Goal: Information Seeking & Learning: Learn about a topic

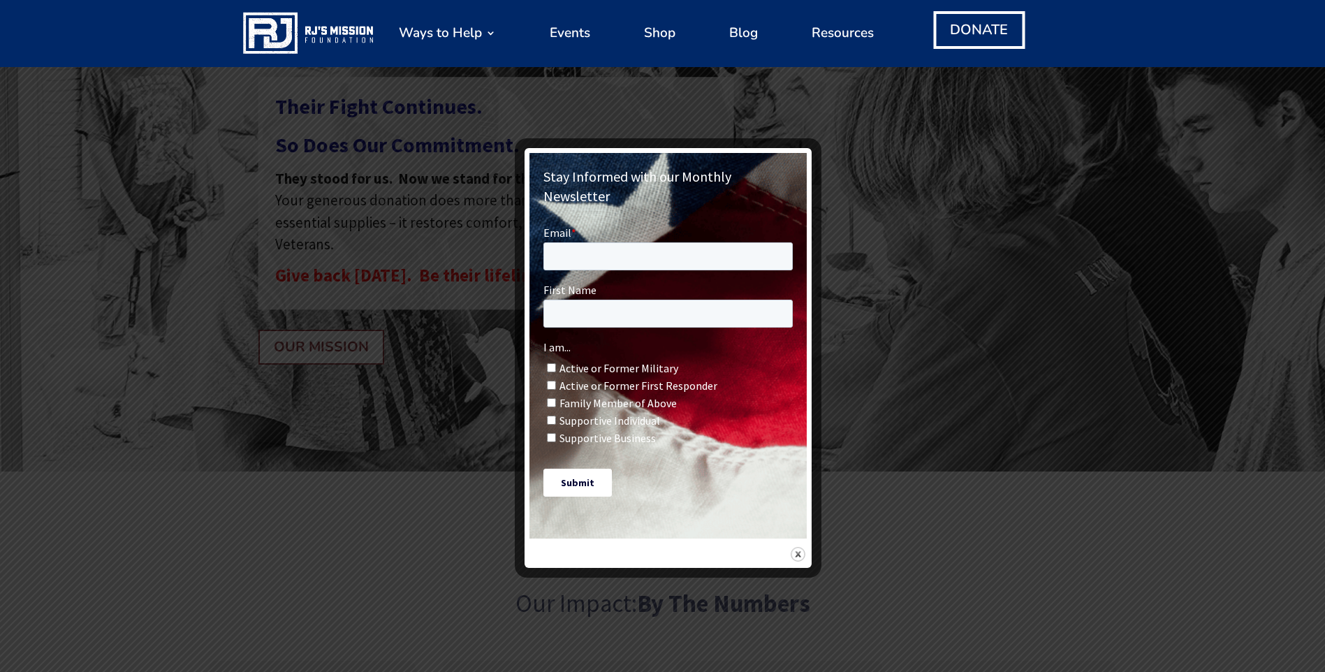
scroll to position [209, 0]
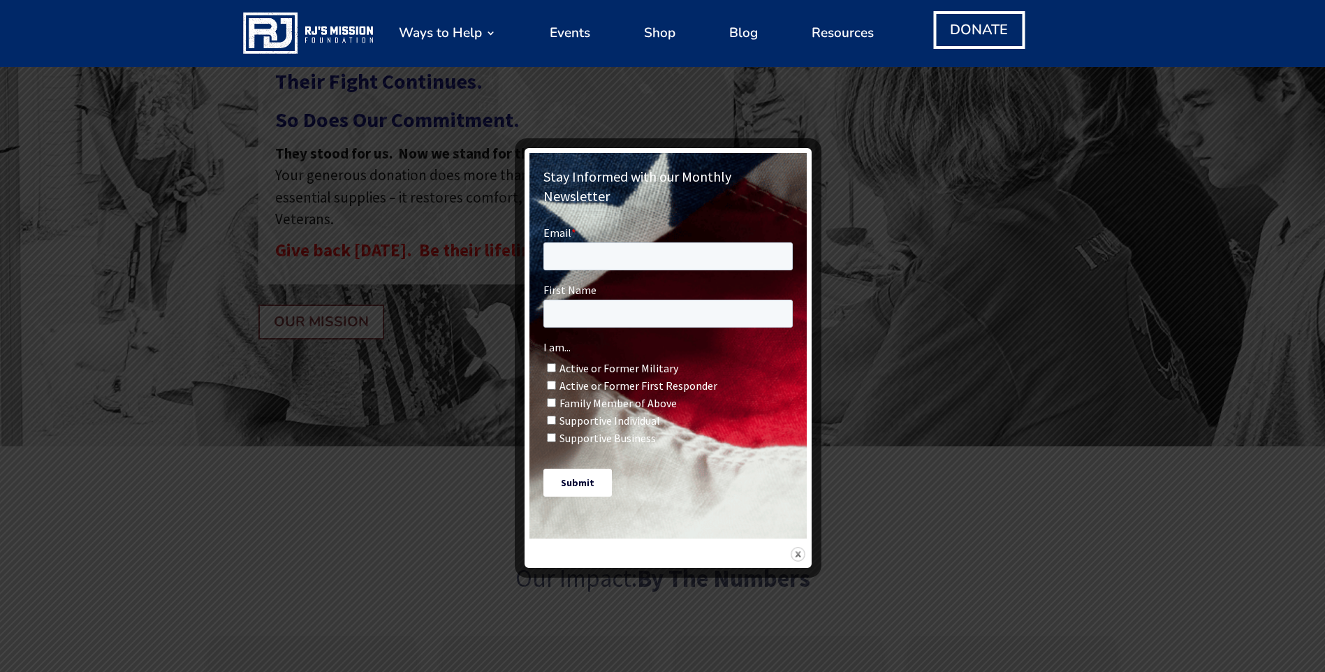
click at [800, 547] on img at bounding box center [797, 554] width 15 height 15
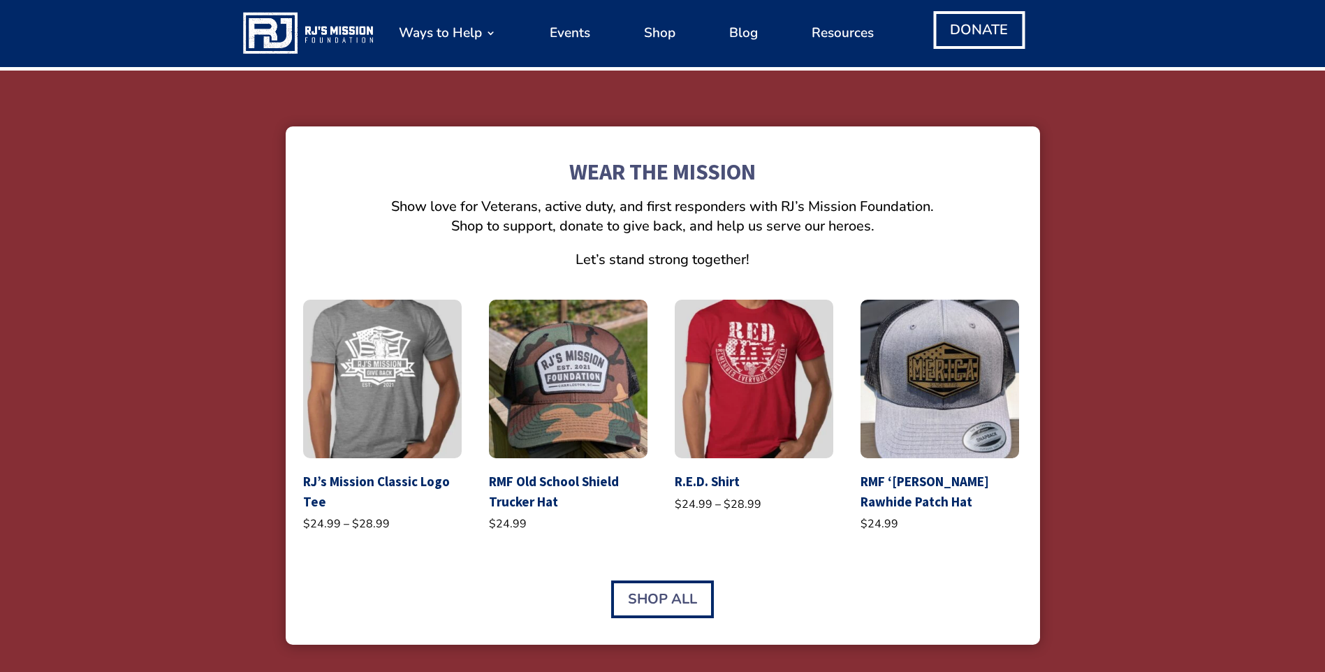
scroll to position [2793, 0]
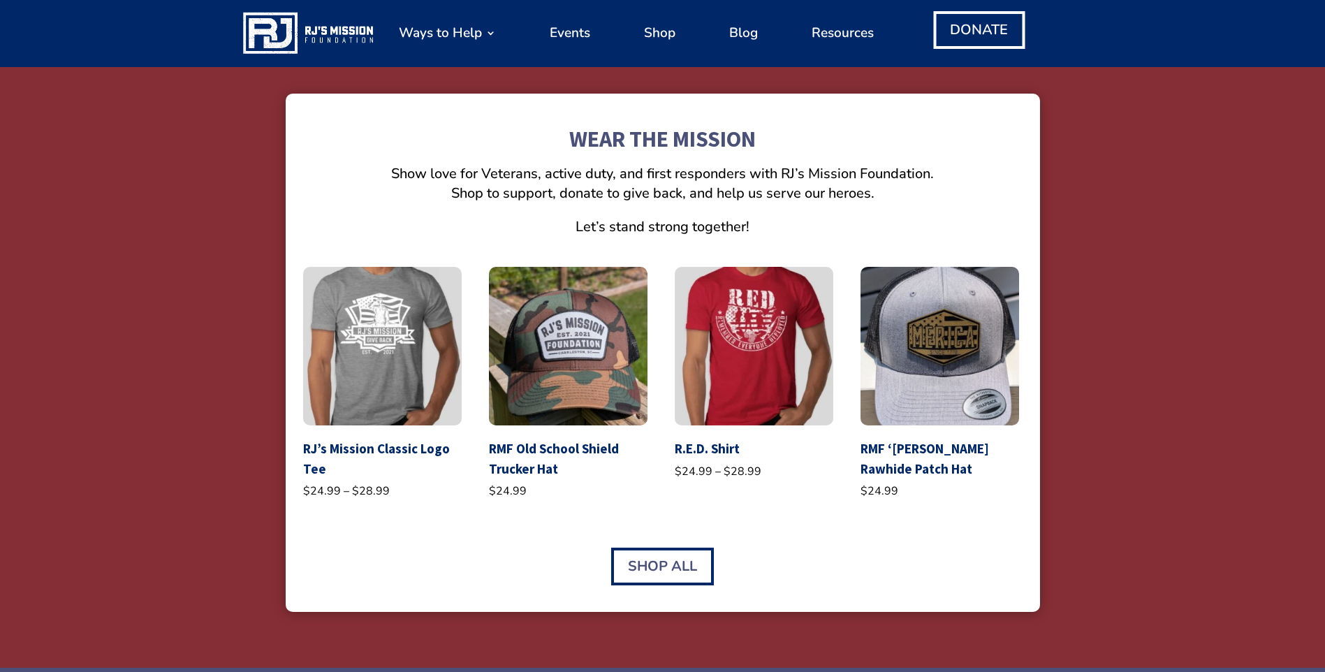
drag, startPoint x: 671, startPoint y: 537, endPoint x: 571, endPoint y: 549, distance: 100.6
click at [571, 549] on div "Shop All" at bounding box center [662, 566] width 719 height 38
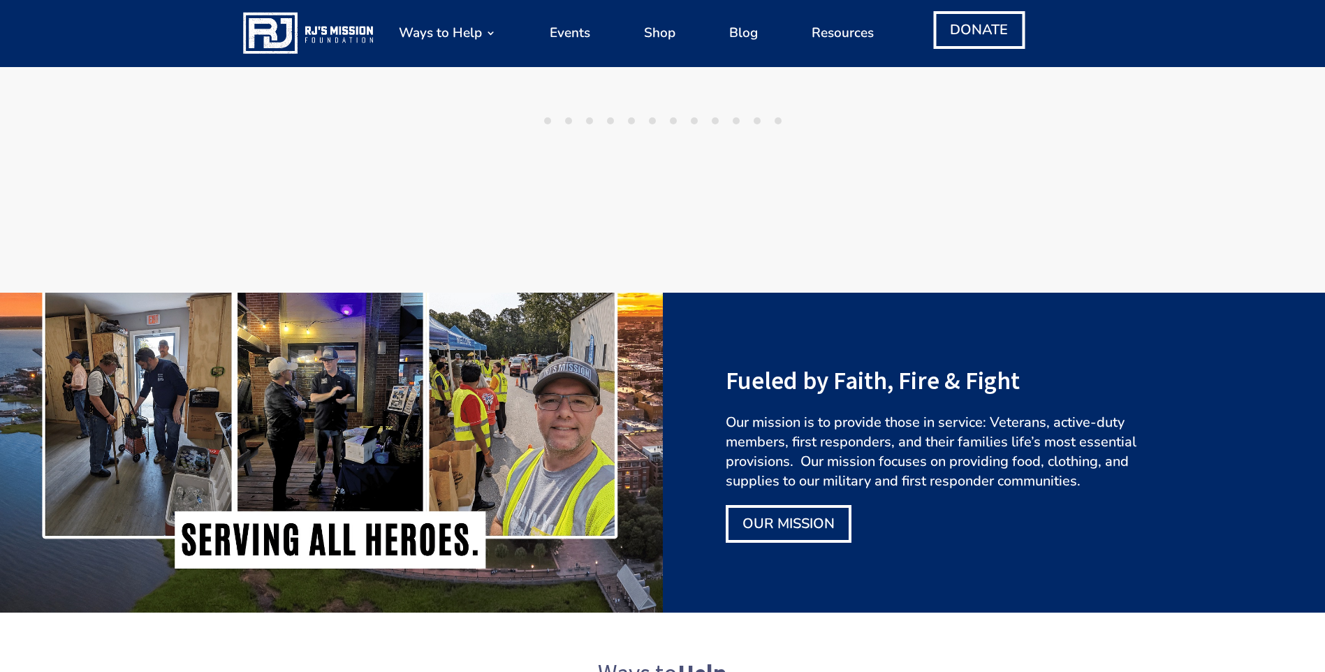
scroll to position [1613, 0]
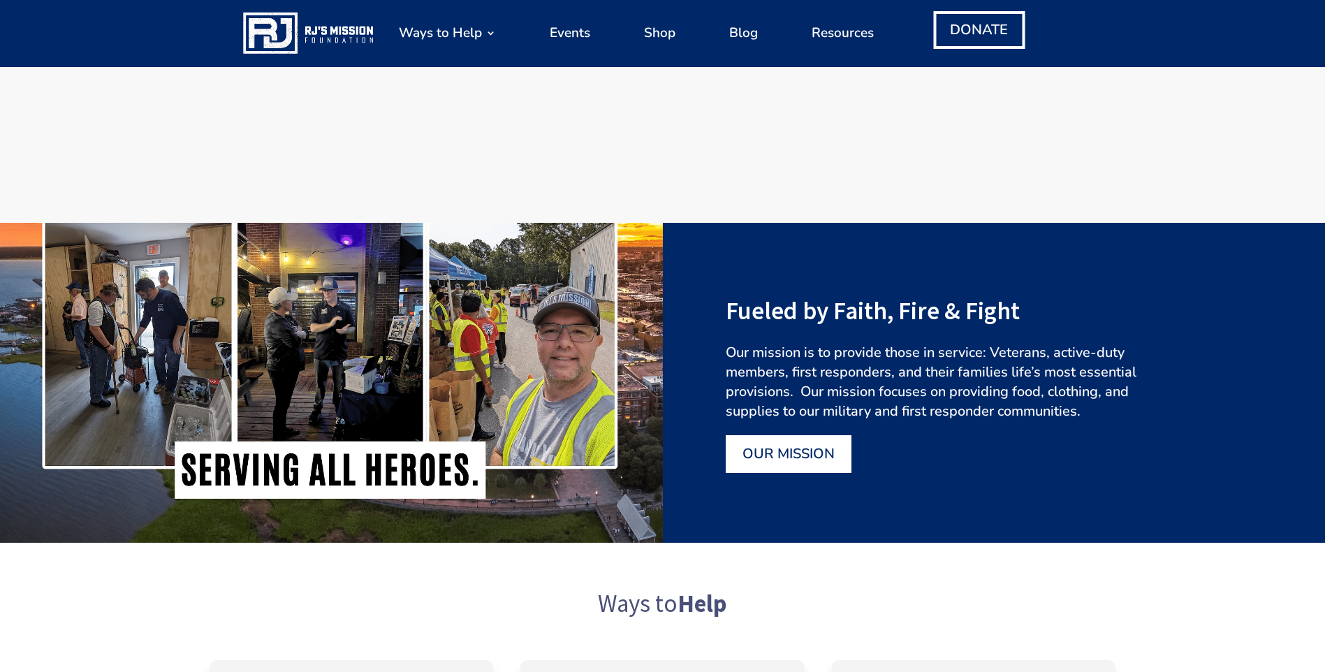
click at [813, 469] on link "OUR MISSION" at bounding box center [788, 454] width 126 height 38
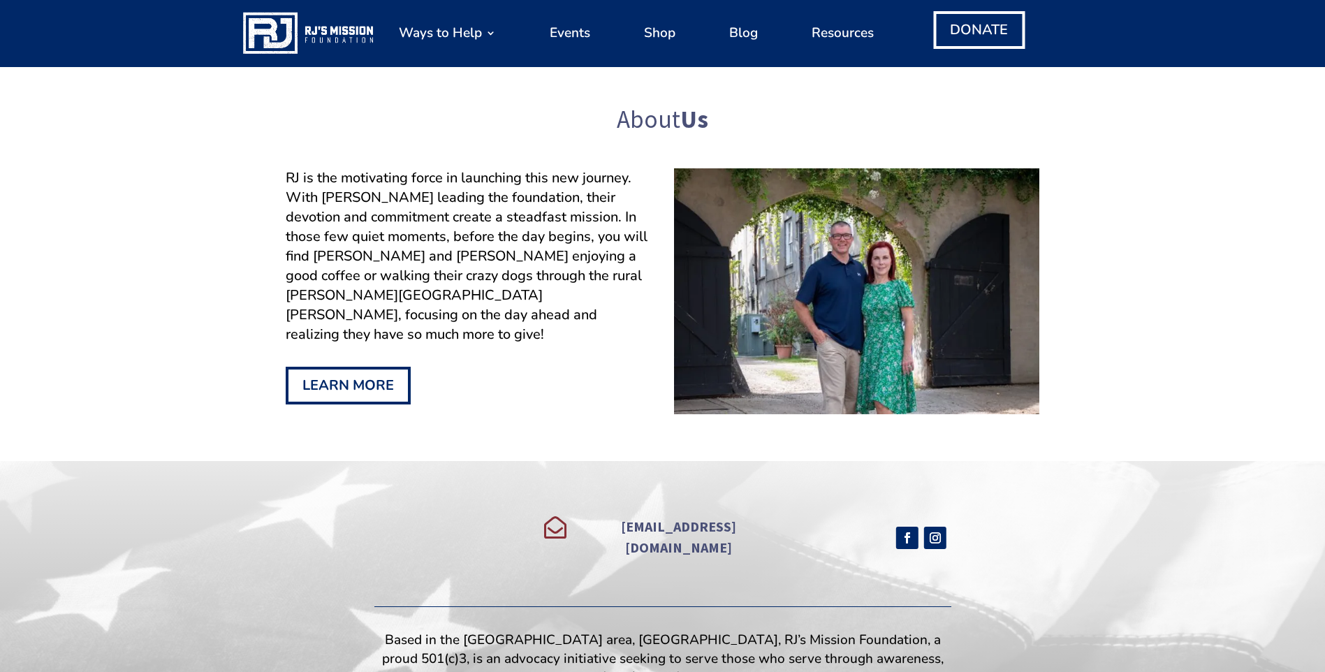
scroll to position [1187, 0]
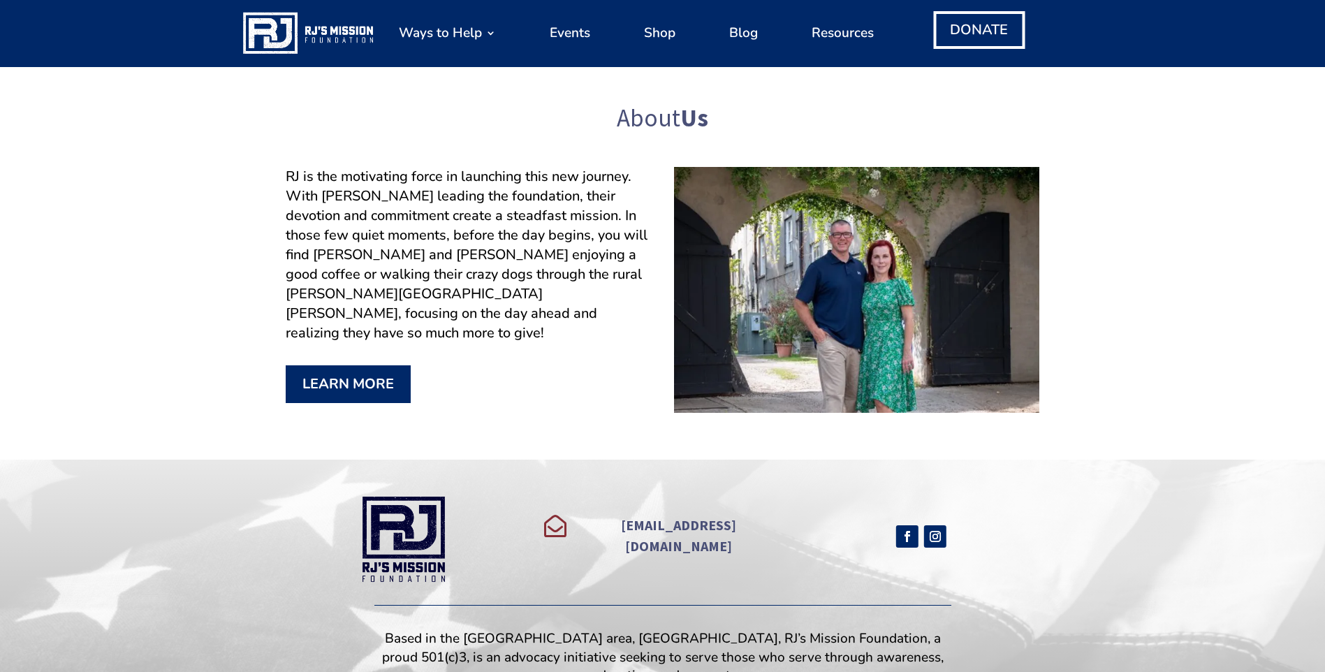
click at [388, 367] on link "LEARN MORE" at bounding box center [348, 384] width 125 height 38
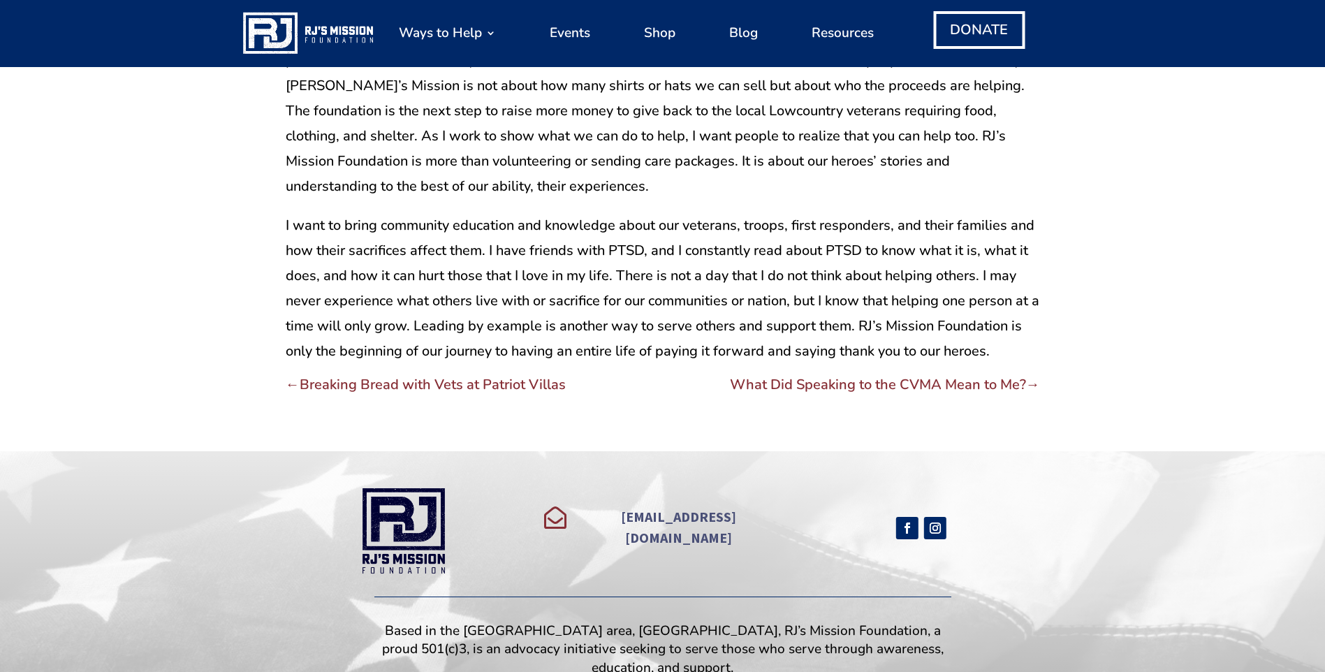
scroll to position [768, 0]
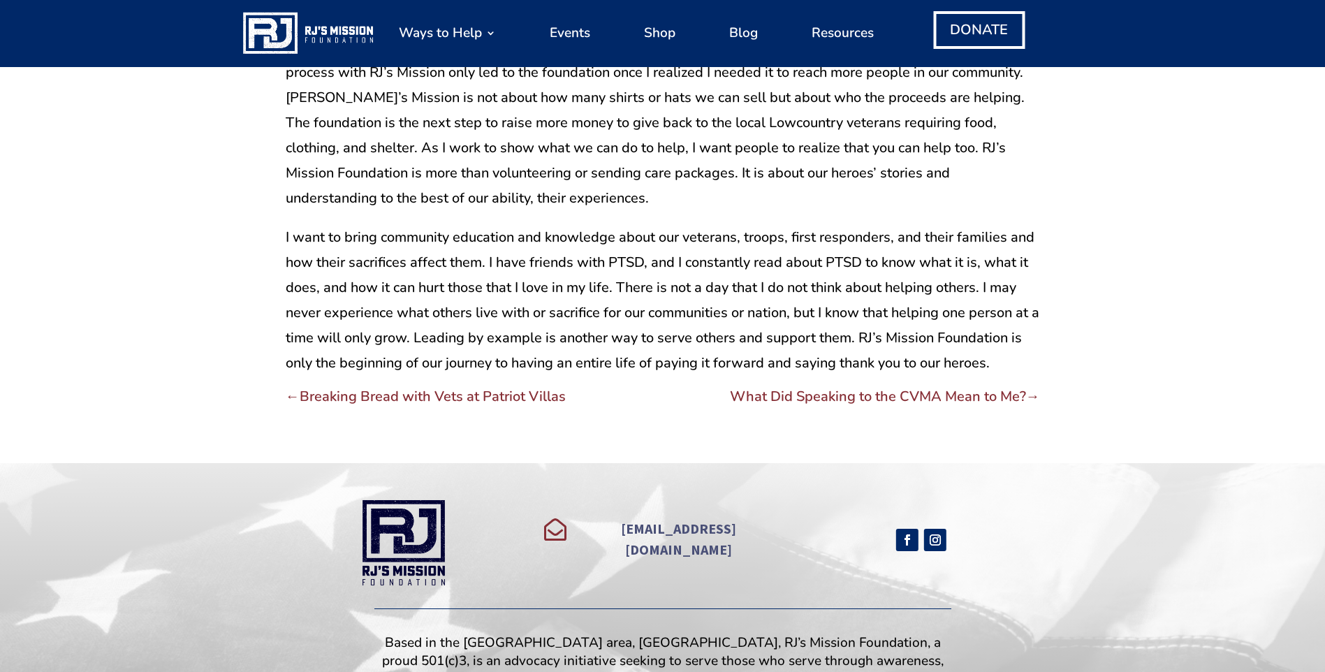
click at [825, 396] on span "What Did Speaking to the CVMA Mean to Me?" at bounding box center [878, 396] width 296 height 19
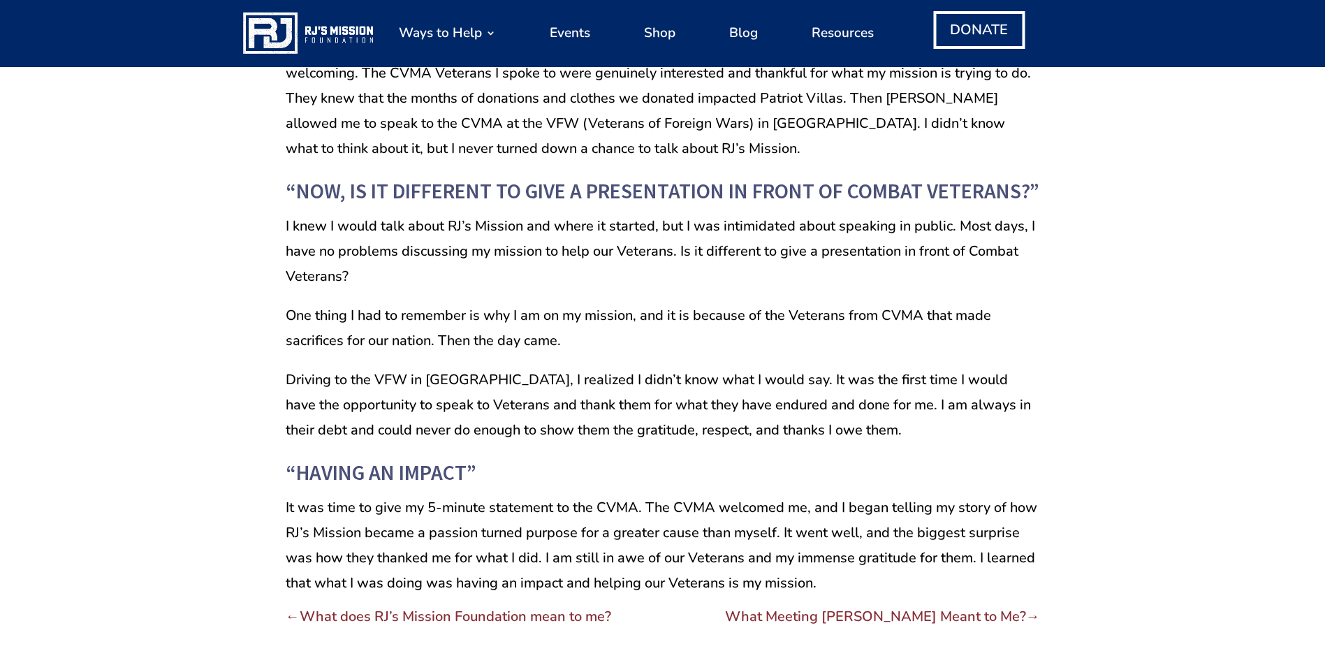
scroll to position [908, 0]
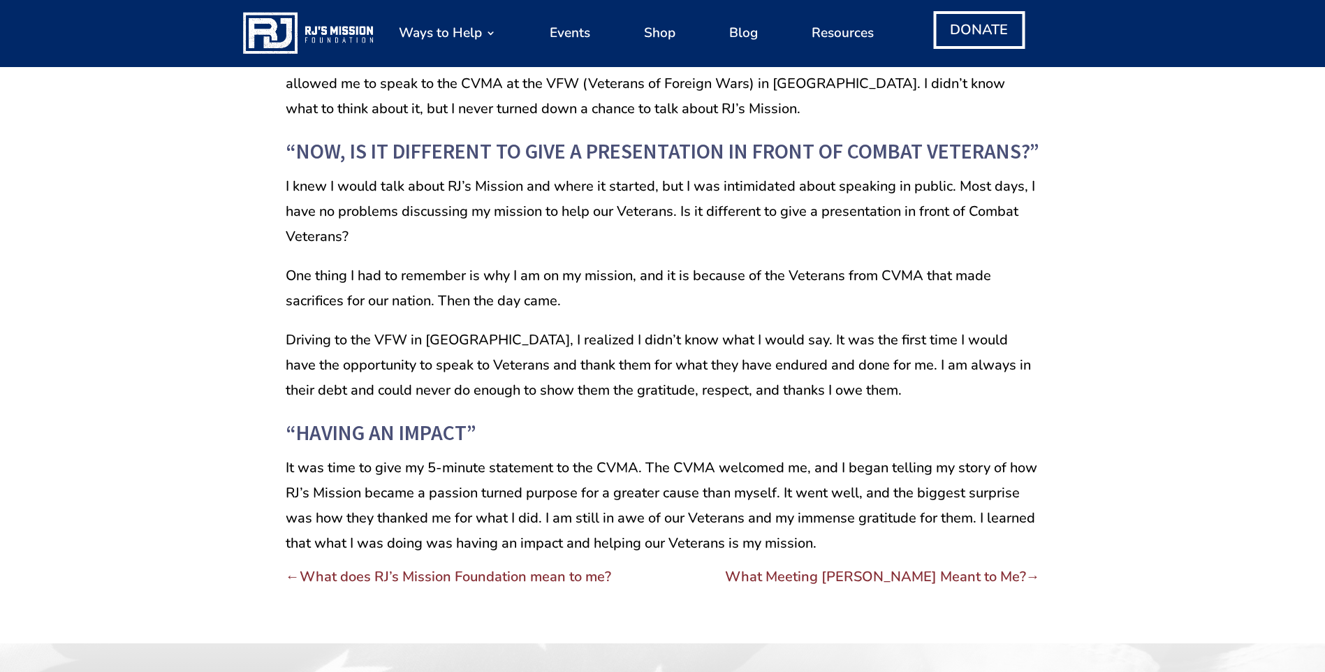
click at [824, 579] on span "What Meeting Fred Gutierrez Meant to Me?" at bounding box center [875, 576] width 301 height 19
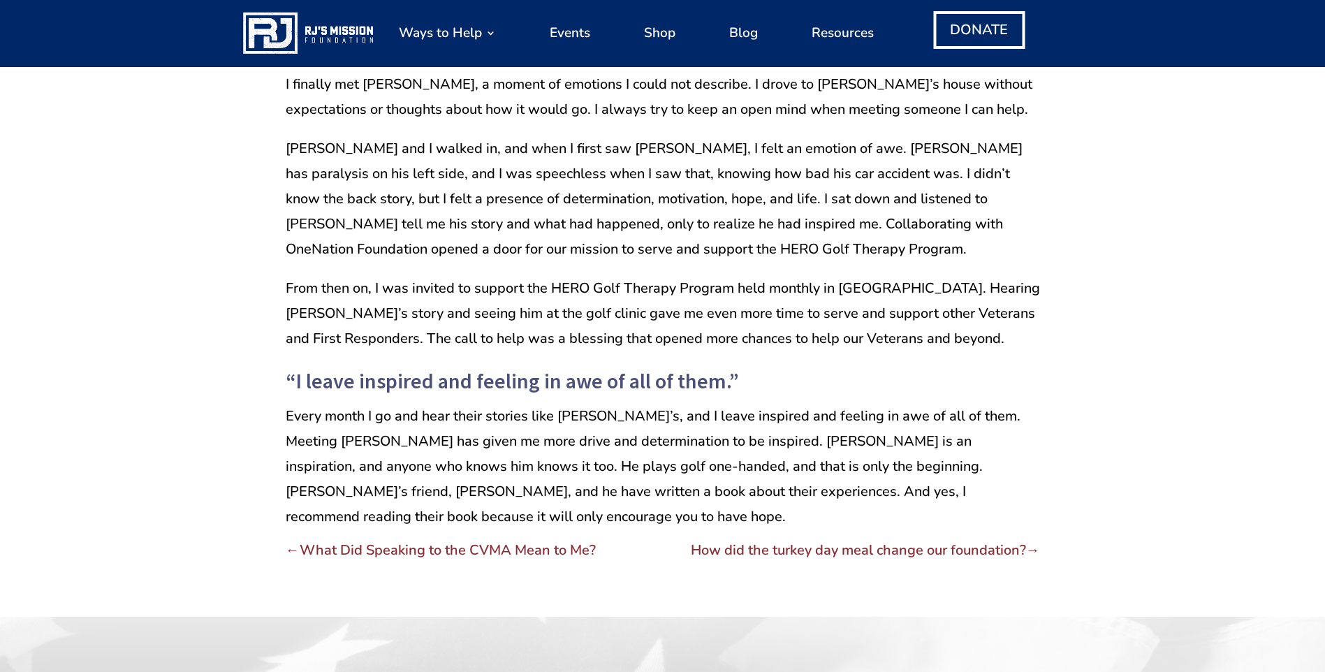
scroll to position [1676, 0]
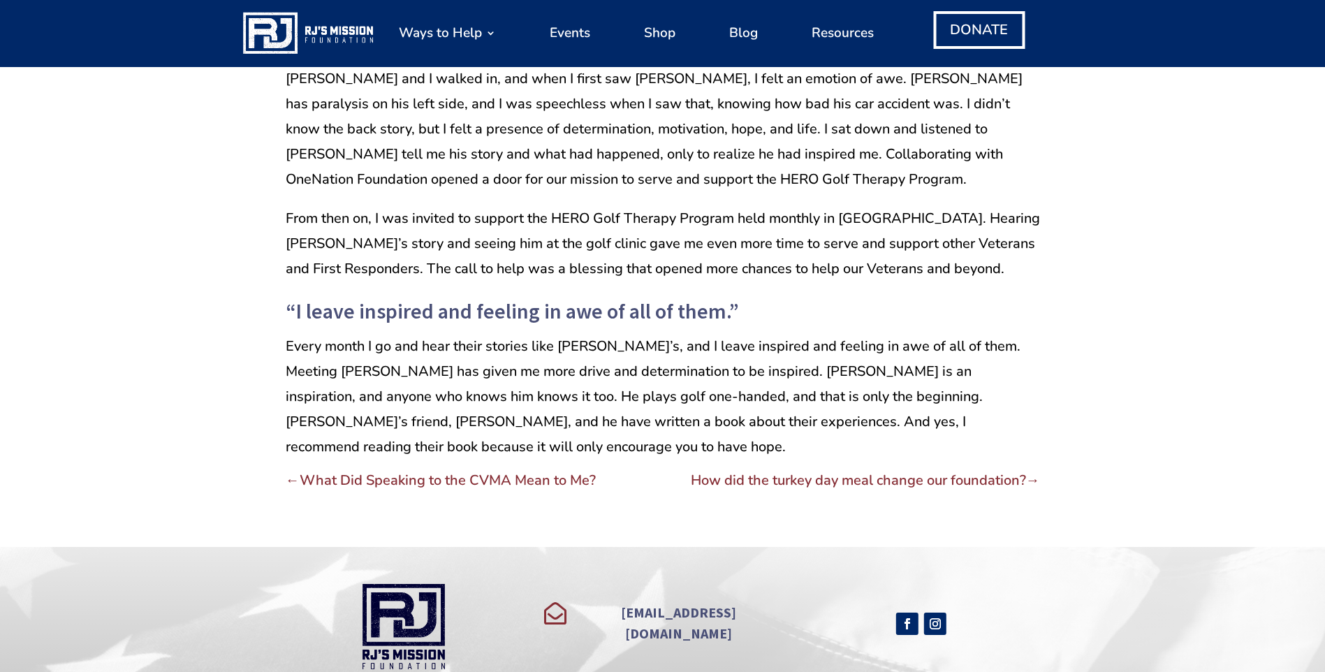
click at [892, 471] on span "How did the turkey day meal change our foundation?" at bounding box center [858, 480] width 335 height 19
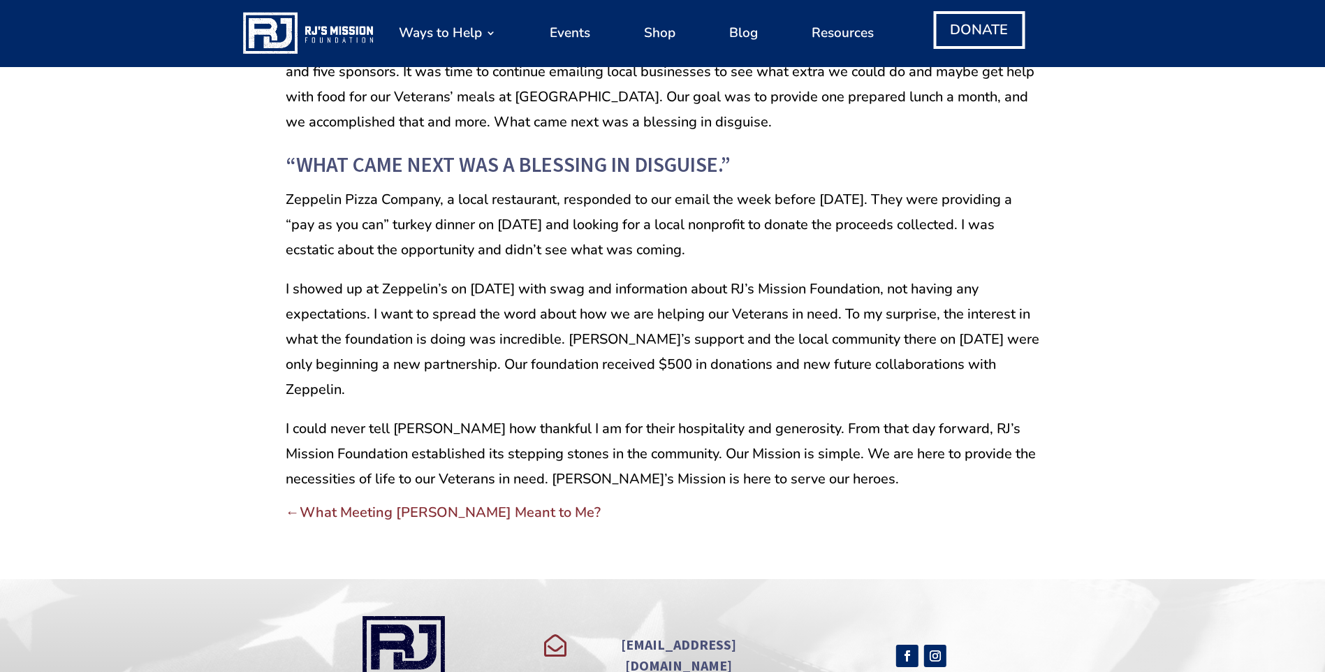
scroll to position [1397, 0]
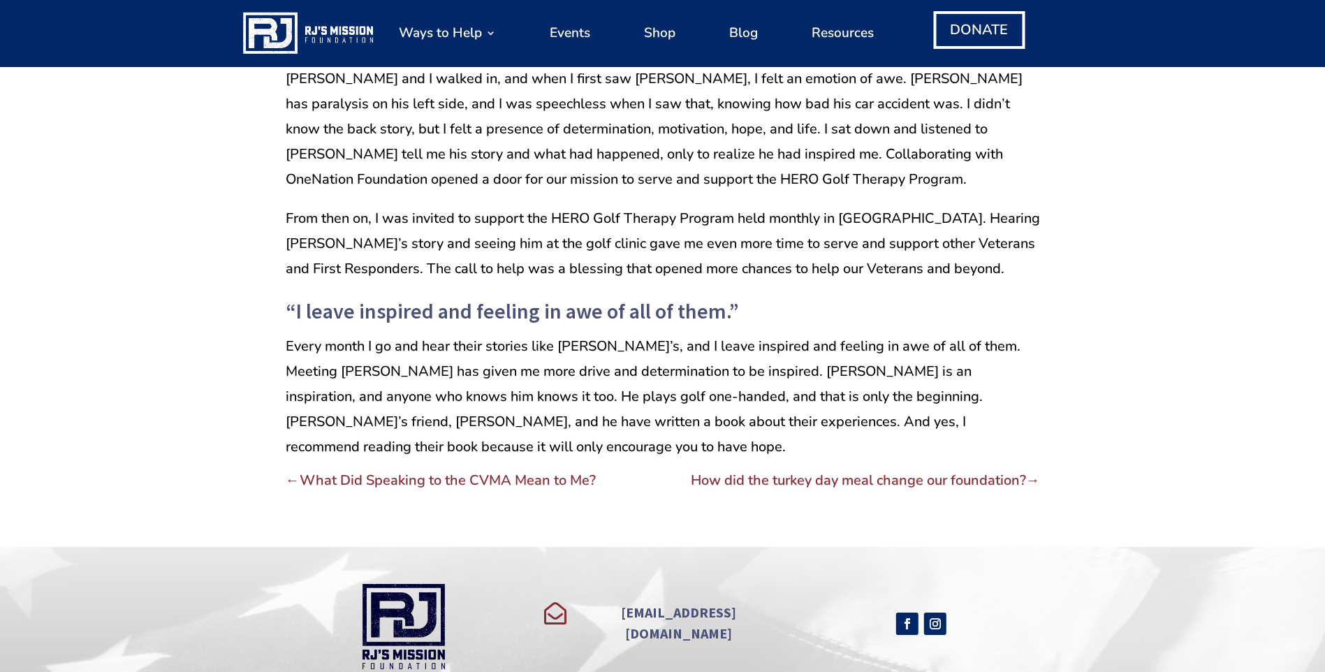
scroll to position [1677, 0]
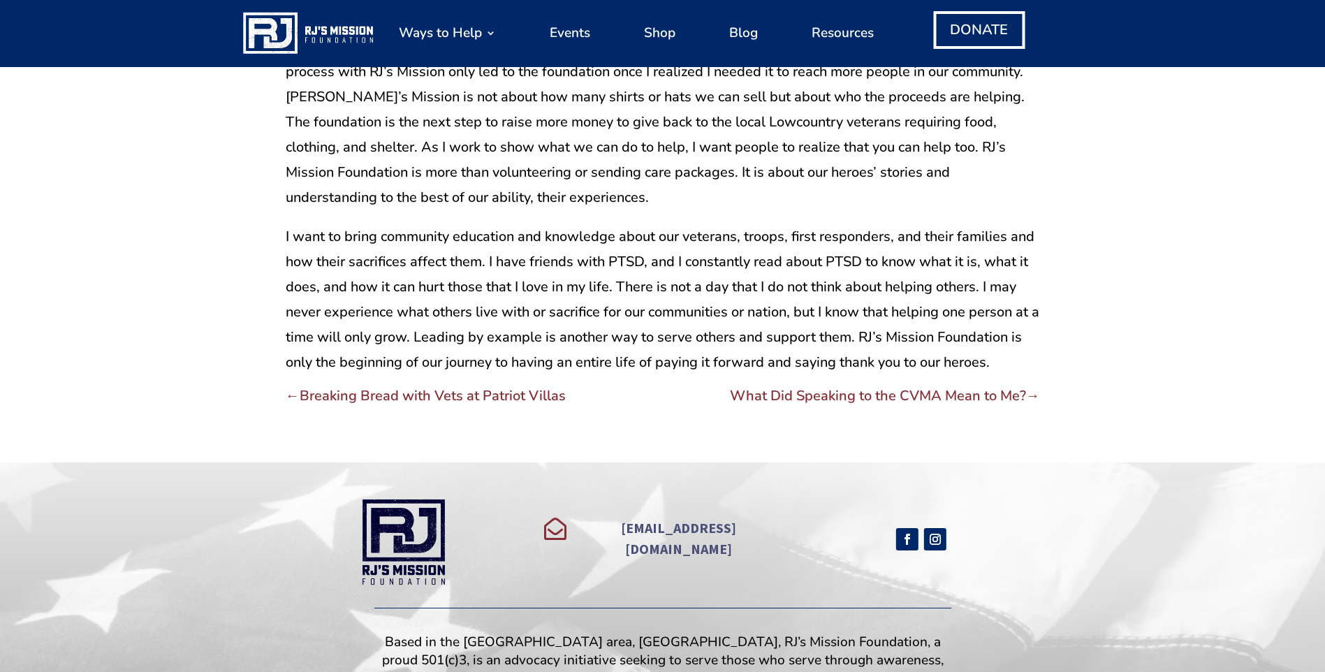
click at [485, 399] on span "Breaking Bread with Vets at Patriot Villas" at bounding box center [433, 395] width 266 height 19
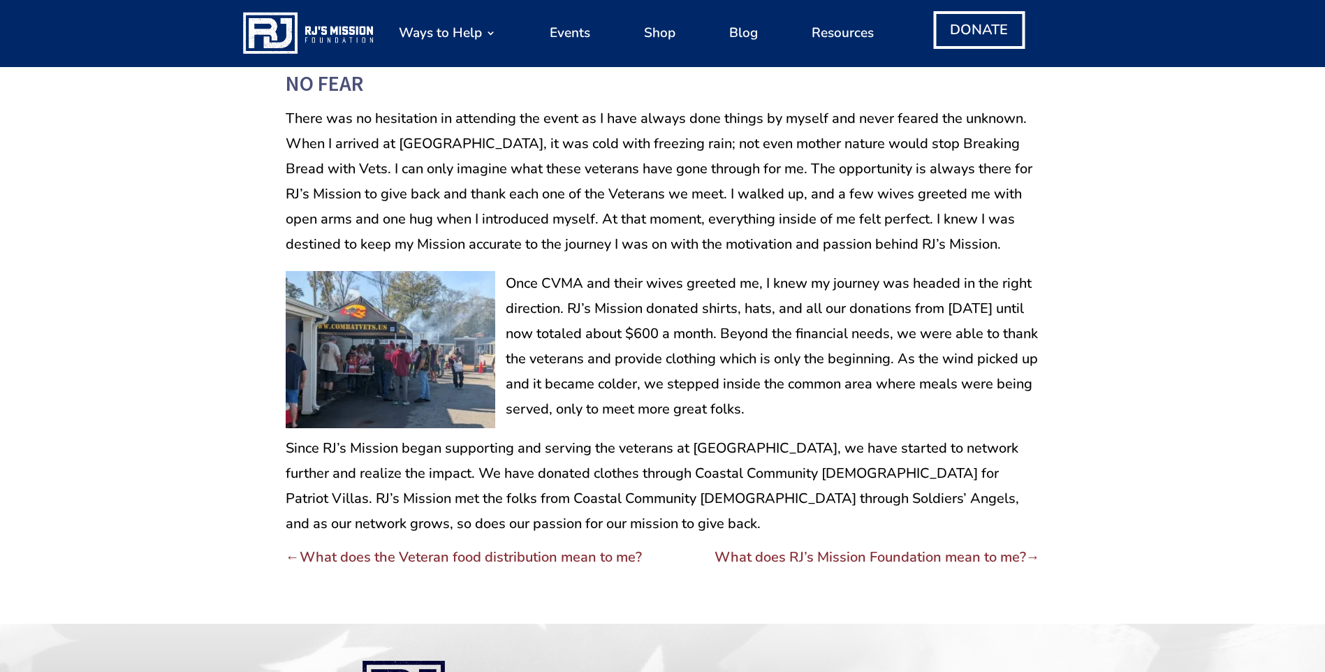
scroll to position [1047, 0]
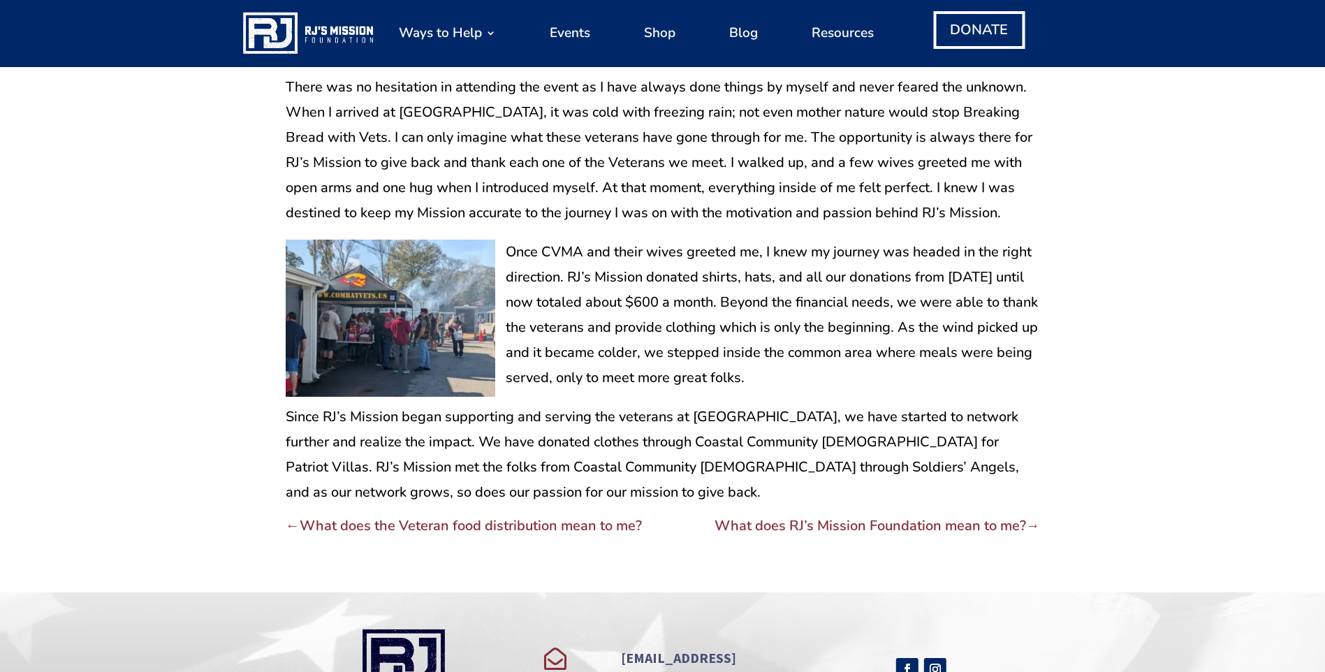
click at [450, 526] on span "What does the Veteran food distribution mean to me?" at bounding box center [471, 525] width 342 height 19
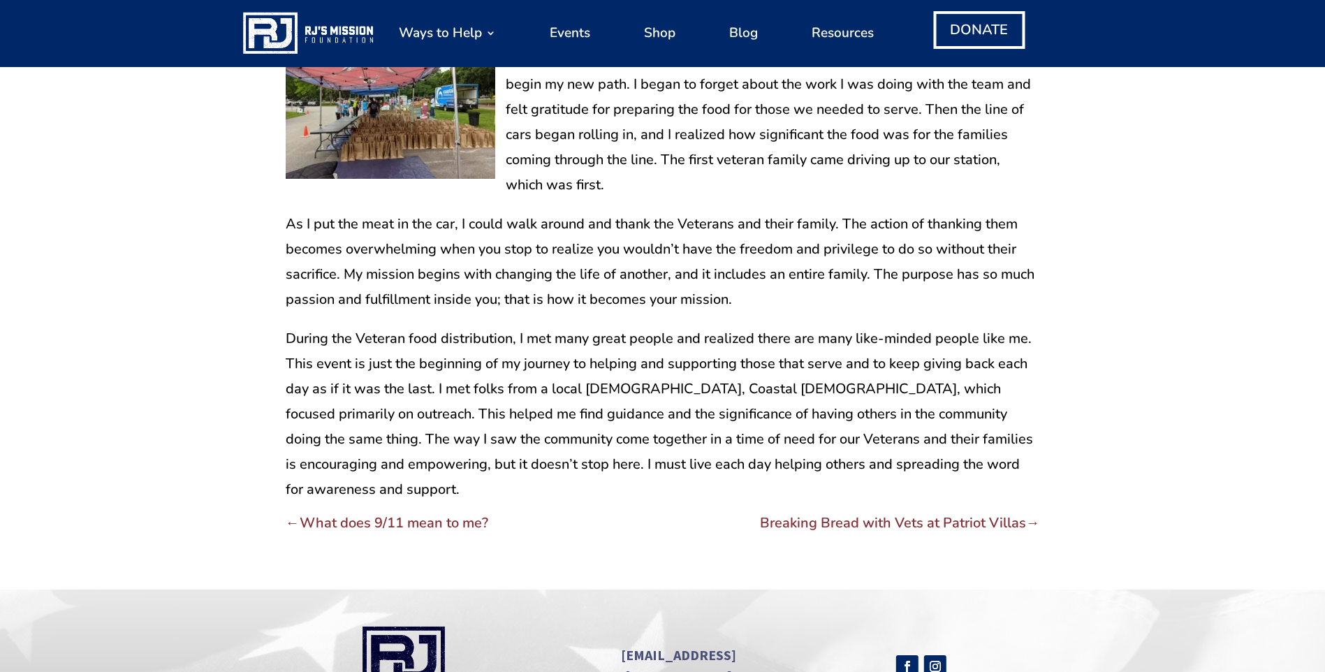
scroll to position [1187, 0]
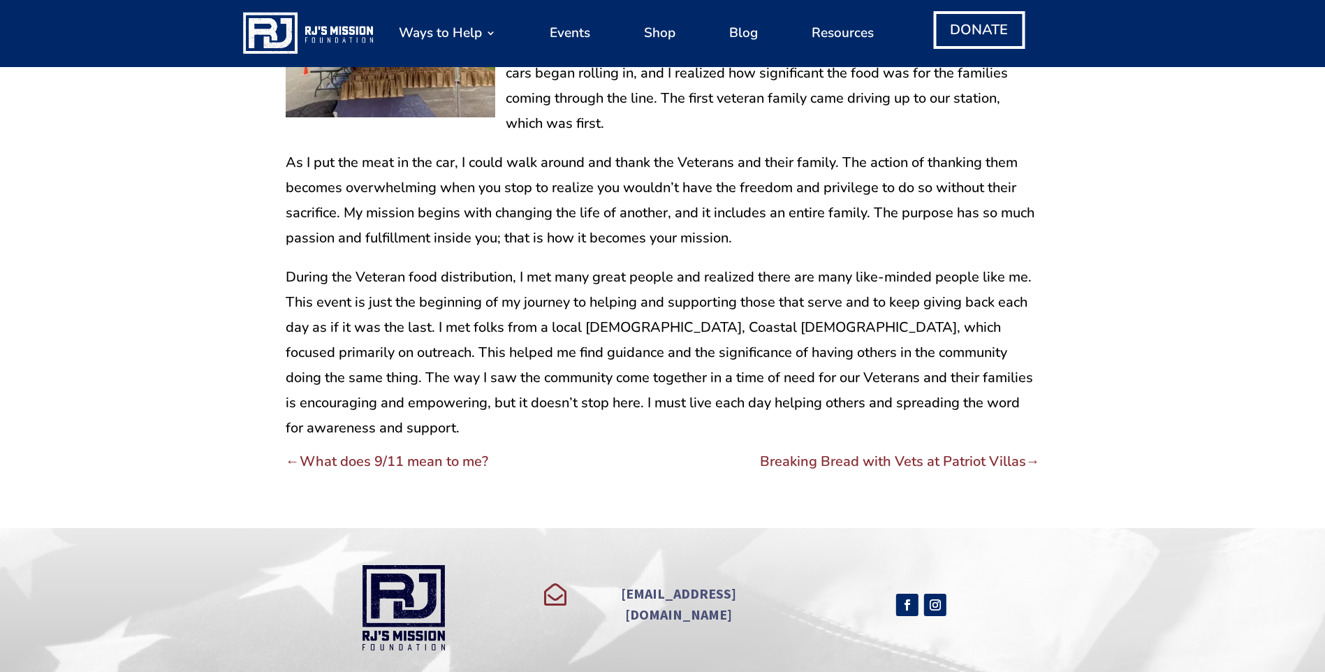
click at [401, 459] on span "What does 9/11 mean to me?" at bounding box center [394, 461] width 189 height 19
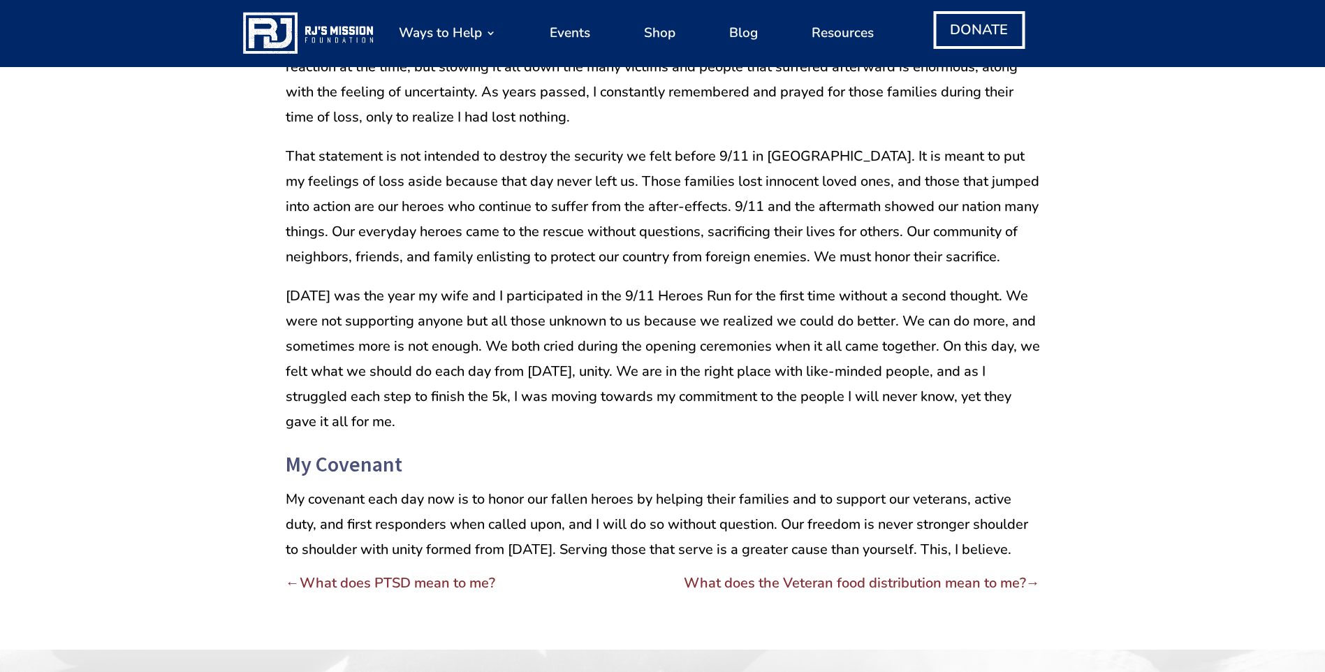
scroll to position [1397, 0]
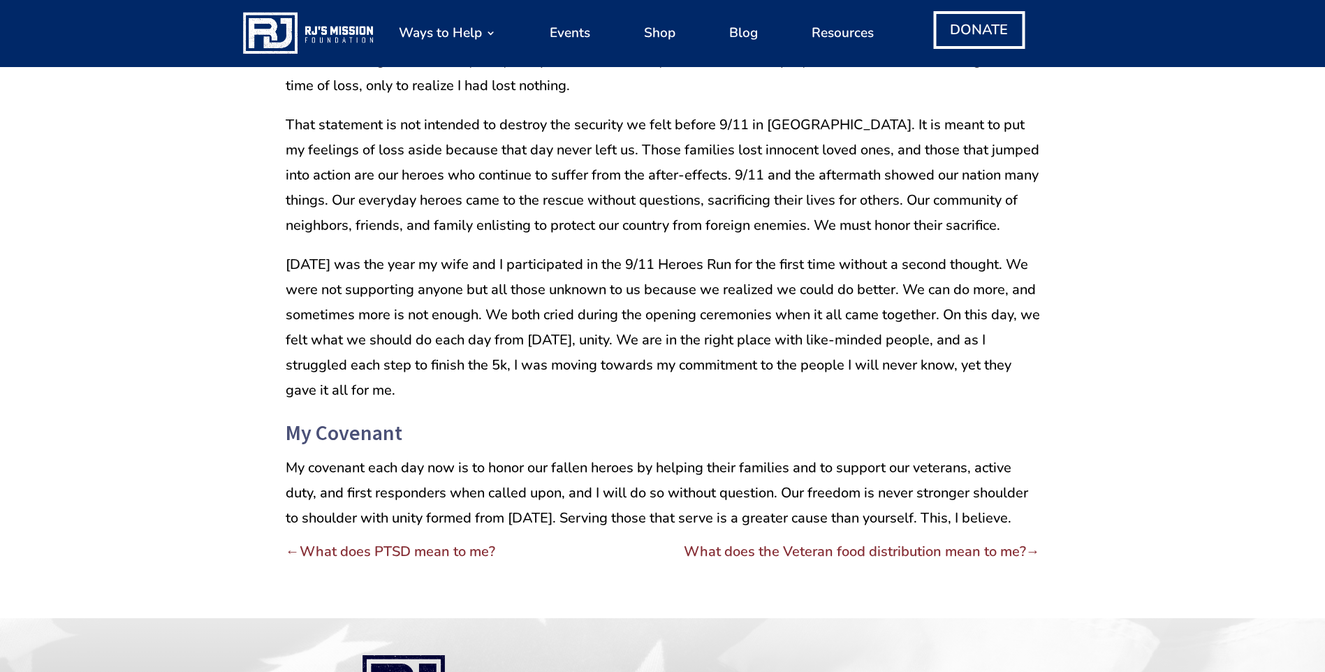
click at [448, 561] on span "What does PTSD mean to me?" at bounding box center [398, 551] width 196 height 19
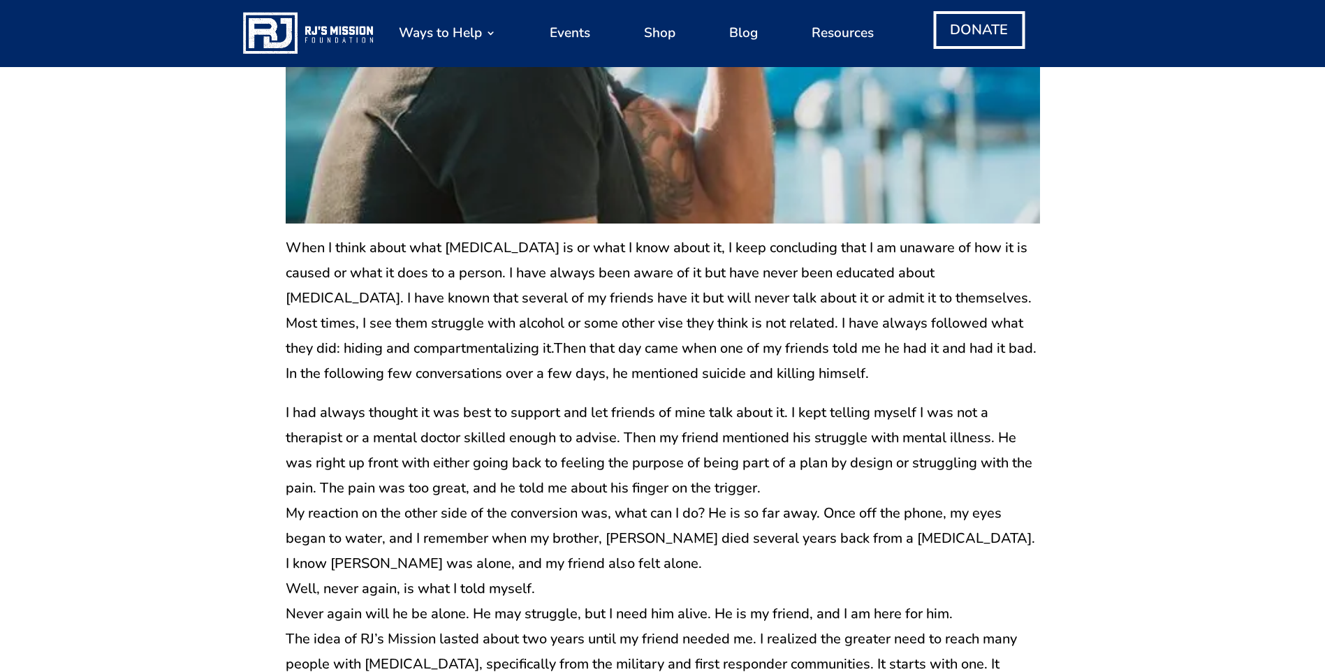
scroll to position [279, 0]
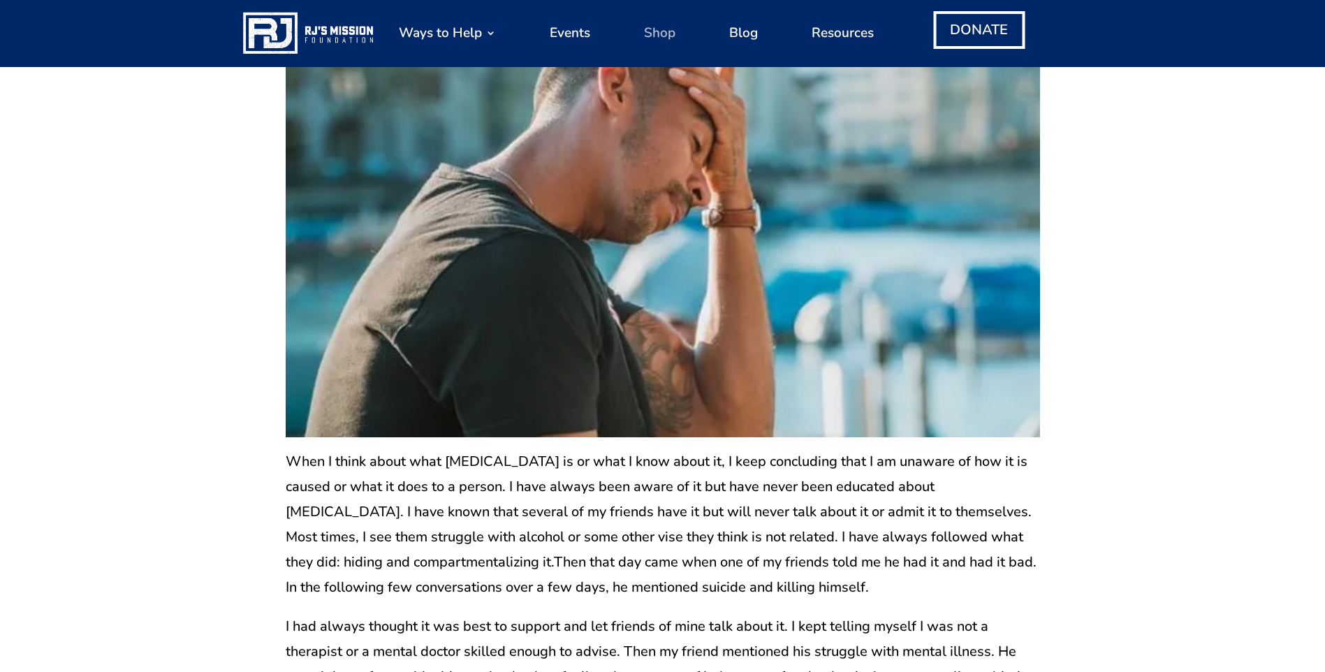
click at [660, 34] on link "Shop" at bounding box center [659, 32] width 31 height 53
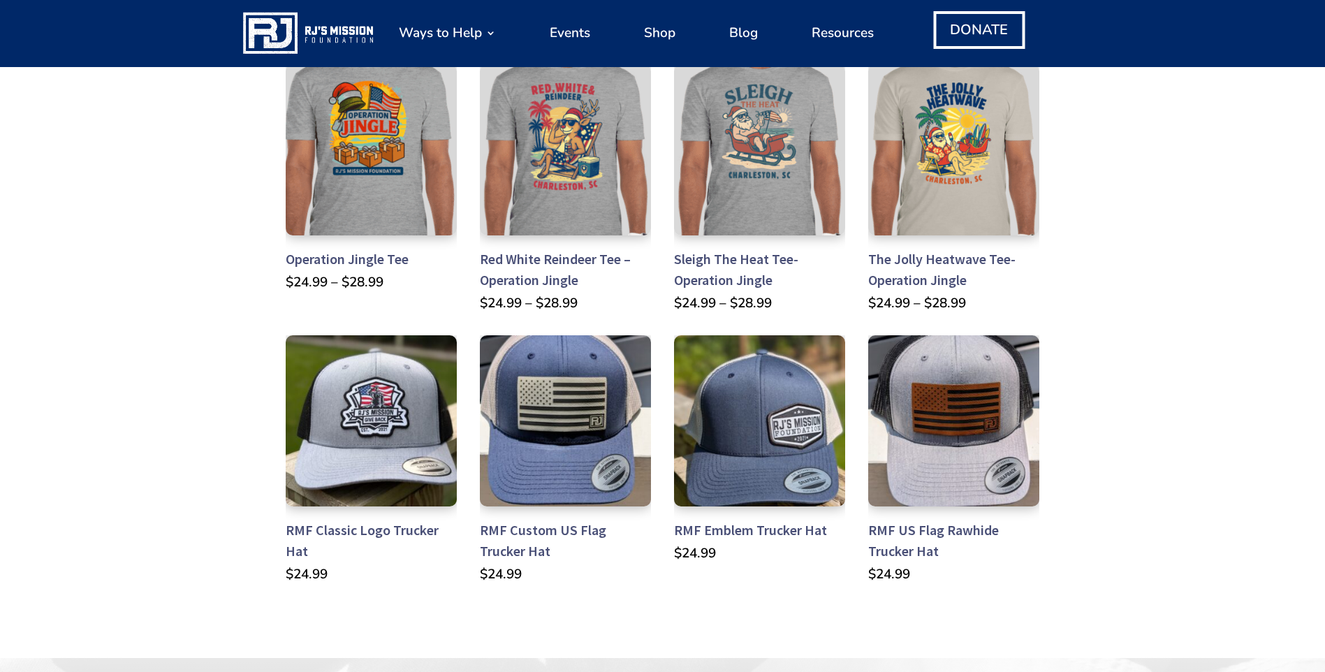
scroll to position [628, 0]
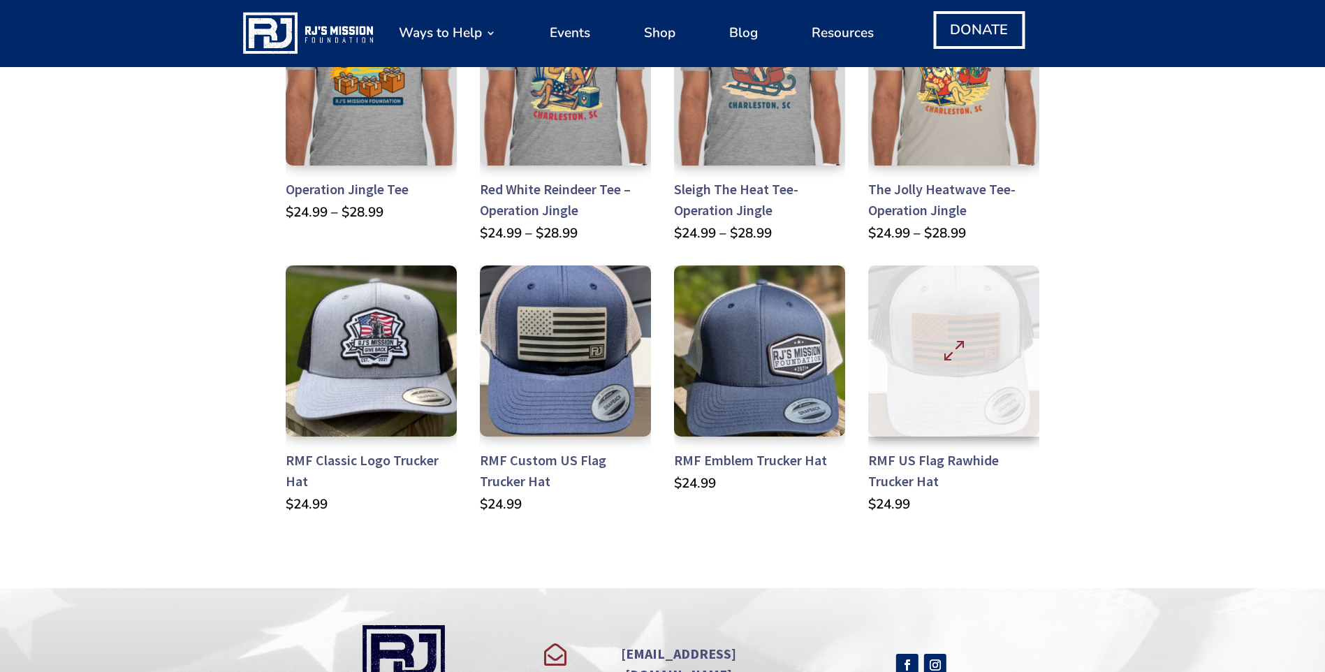
click at [941, 374] on img at bounding box center [954, 351] width 172 height 172
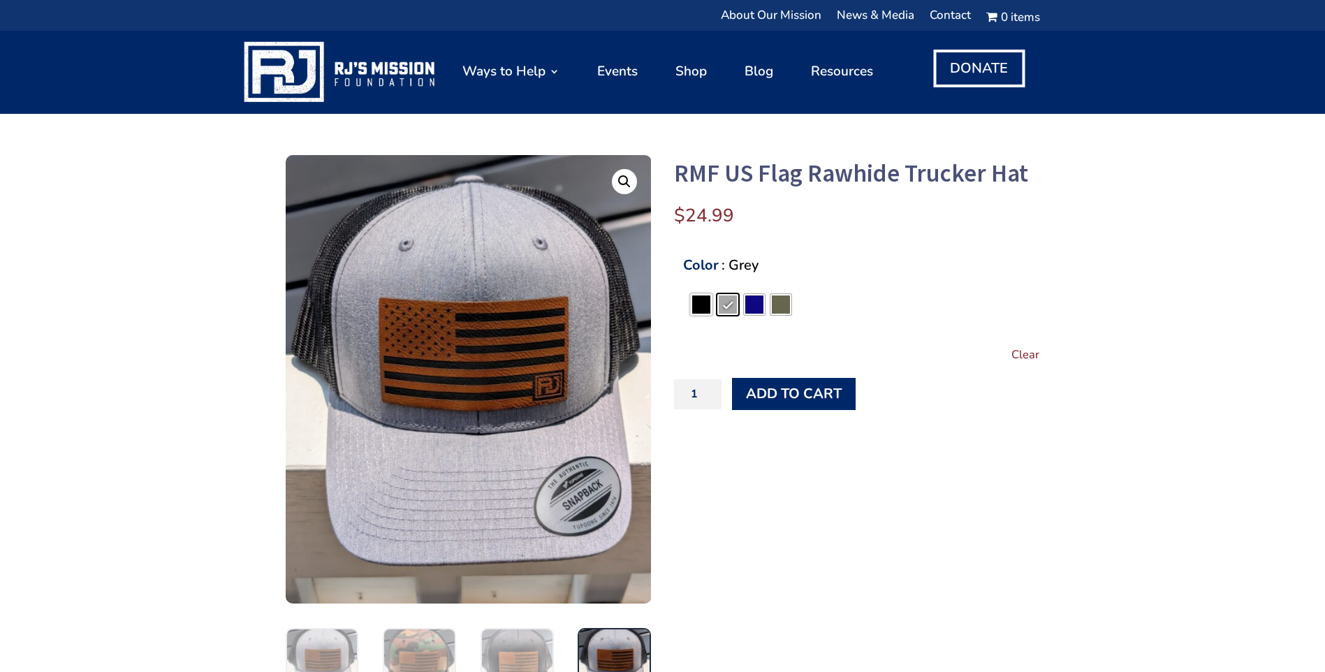
click at [704, 306] on span "Color" at bounding box center [701, 304] width 18 height 18
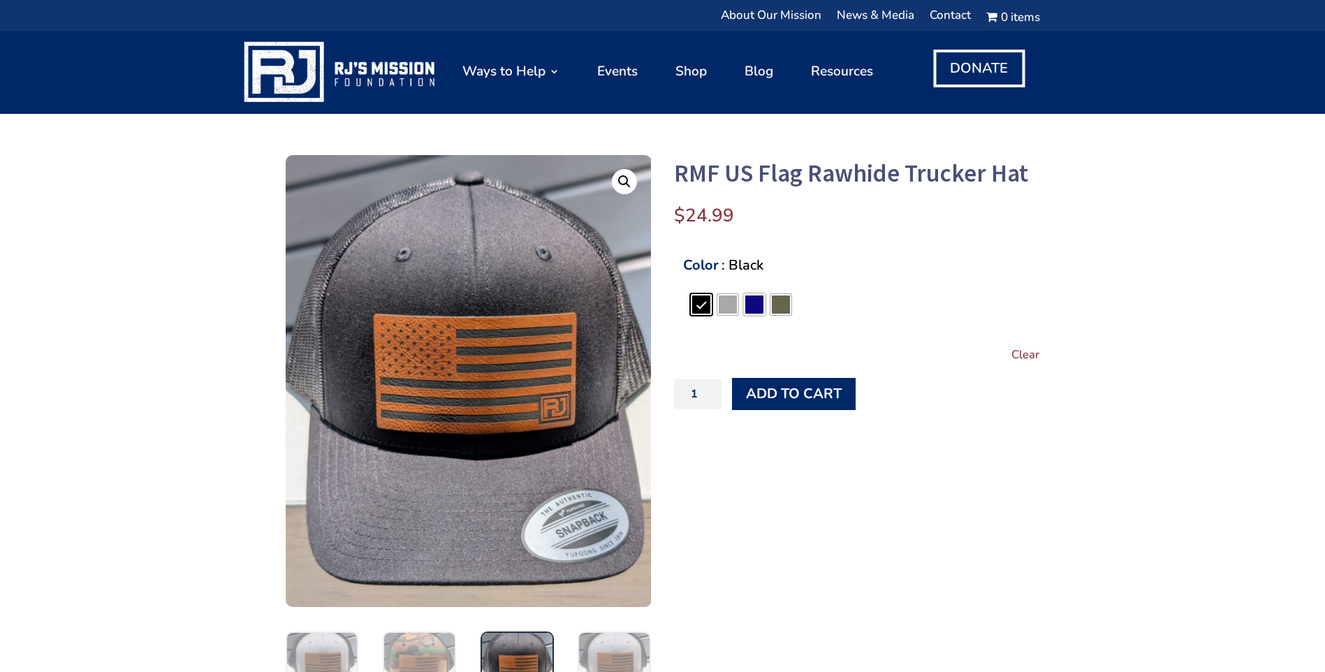
click at [755, 307] on span "Color" at bounding box center [754, 304] width 18 height 18
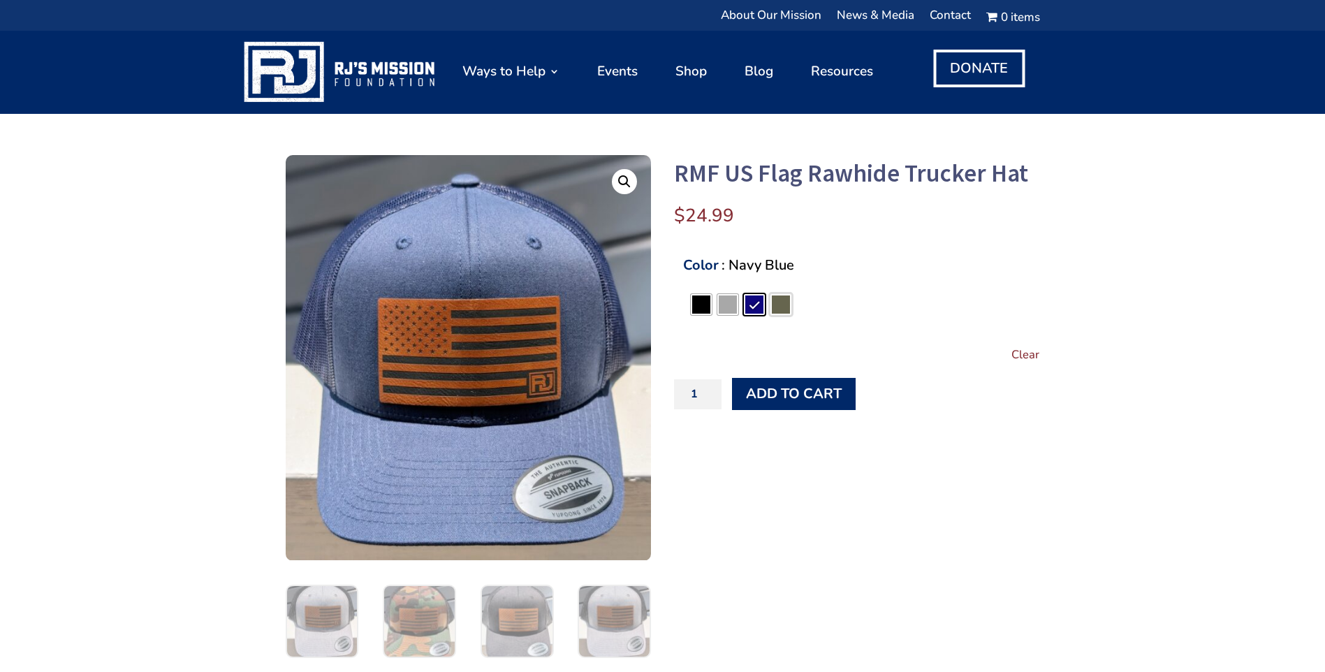
click at [781, 309] on span "Color" at bounding box center [781, 304] width 18 height 18
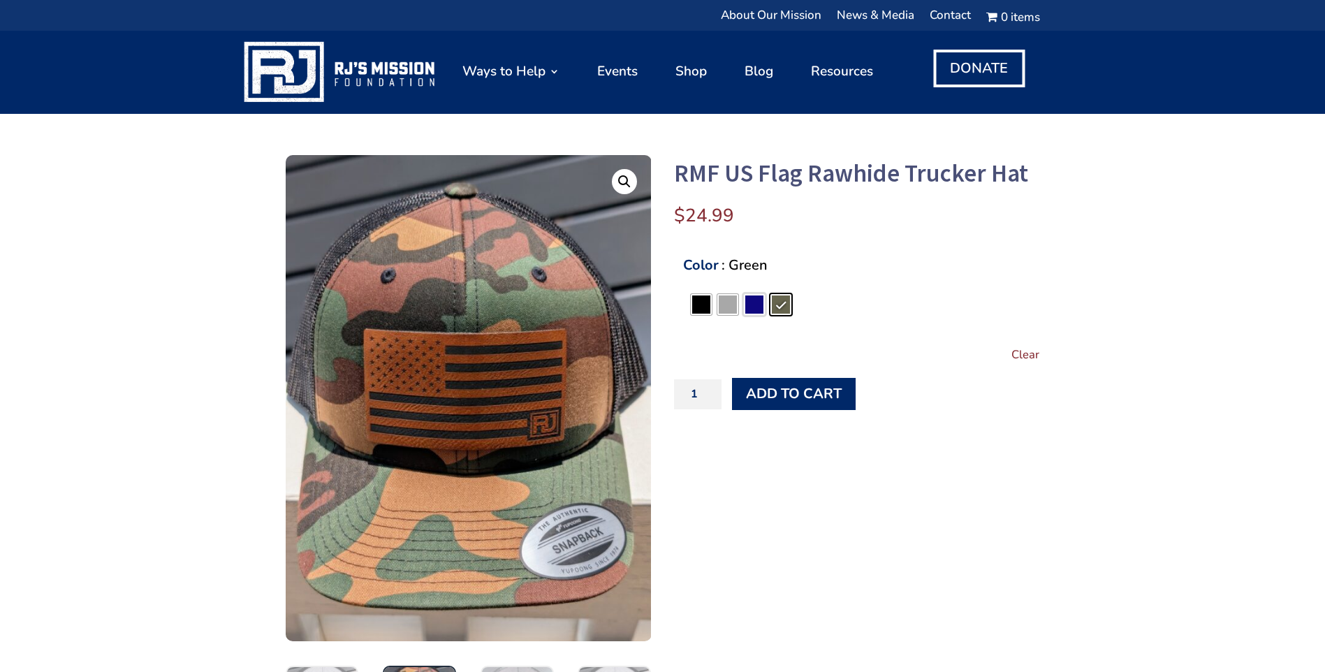
click at [764, 309] on li "Color" at bounding box center [754, 304] width 21 height 21
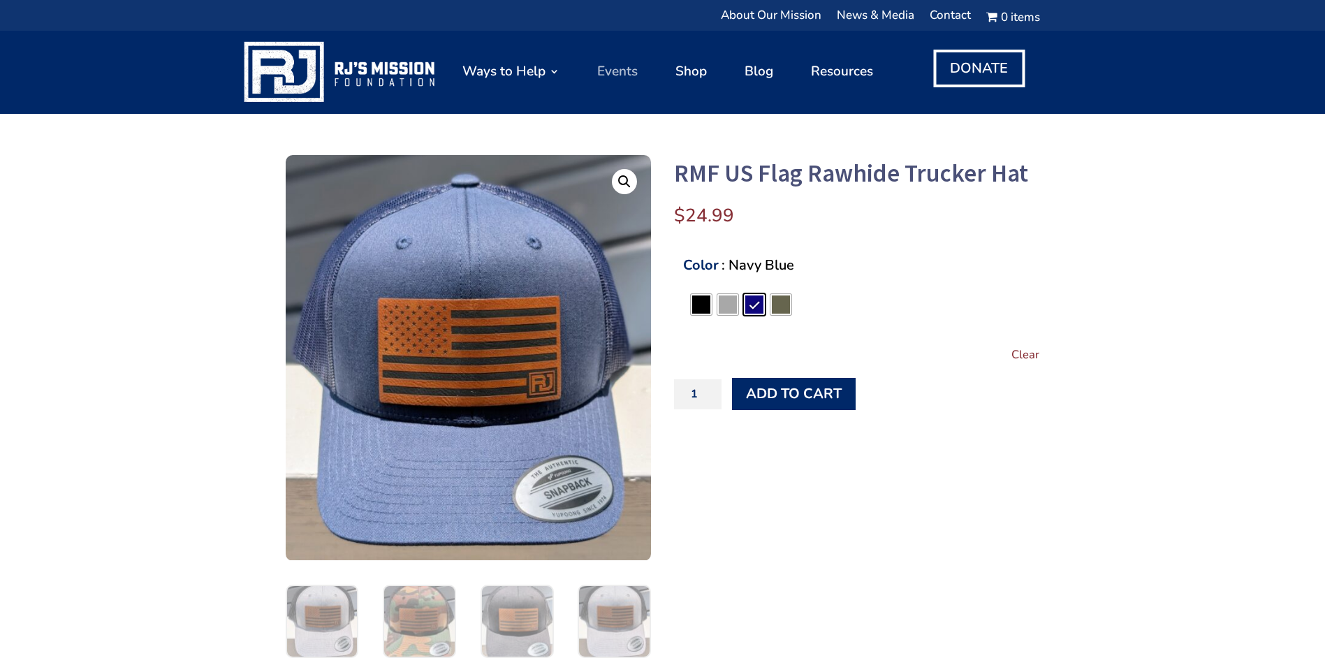
click at [622, 68] on link "Events" at bounding box center [617, 71] width 40 height 69
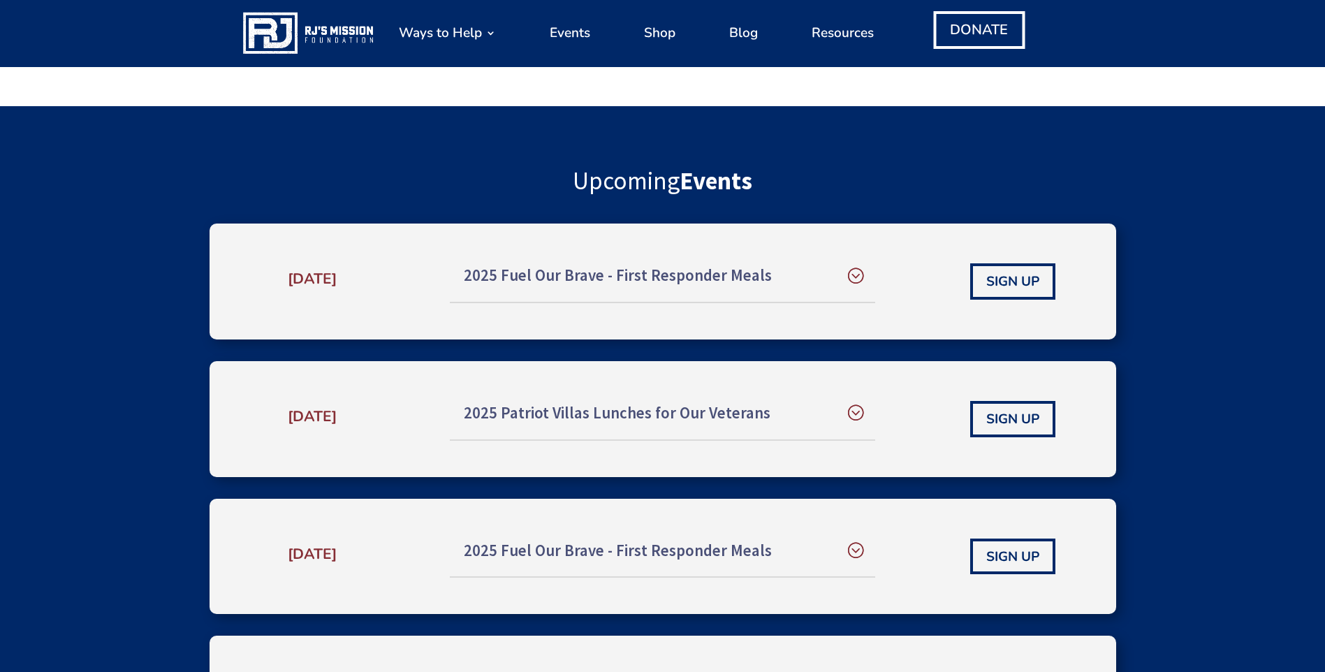
scroll to position [489, 0]
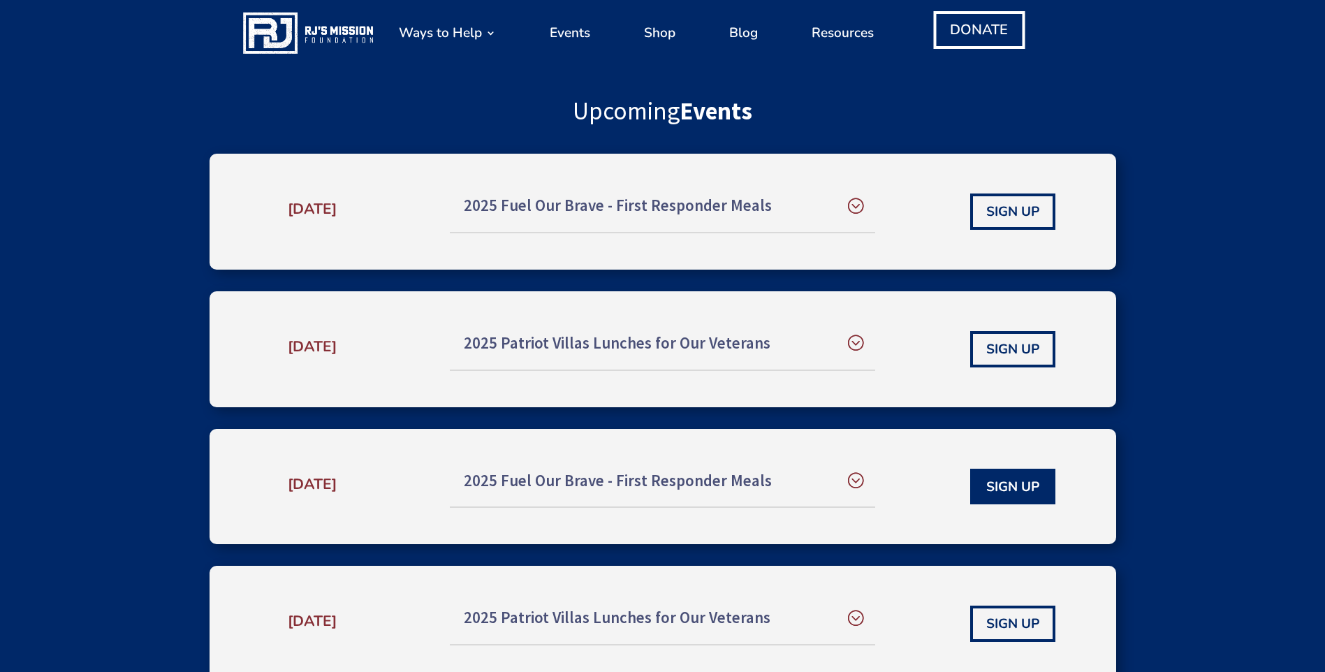
click at [997, 494] on link "SIGN UP" at bounding box center [1012, 487] width 85 height 36
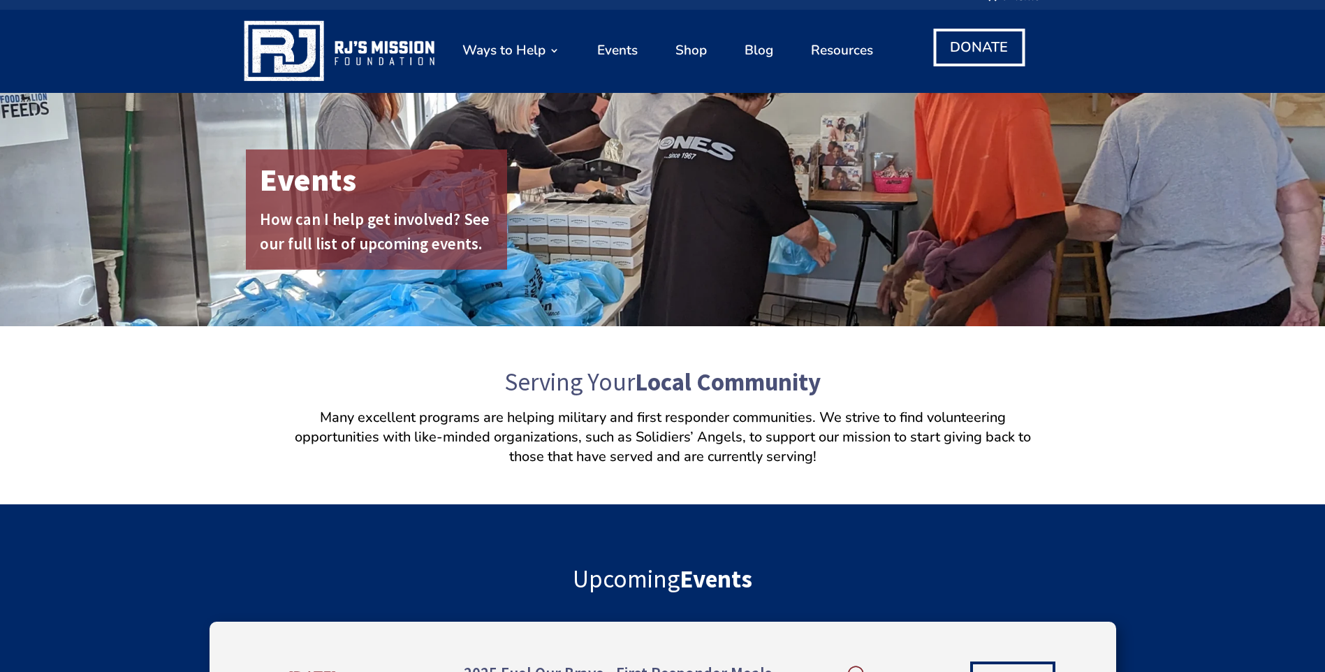
scroll to position [0, 0]
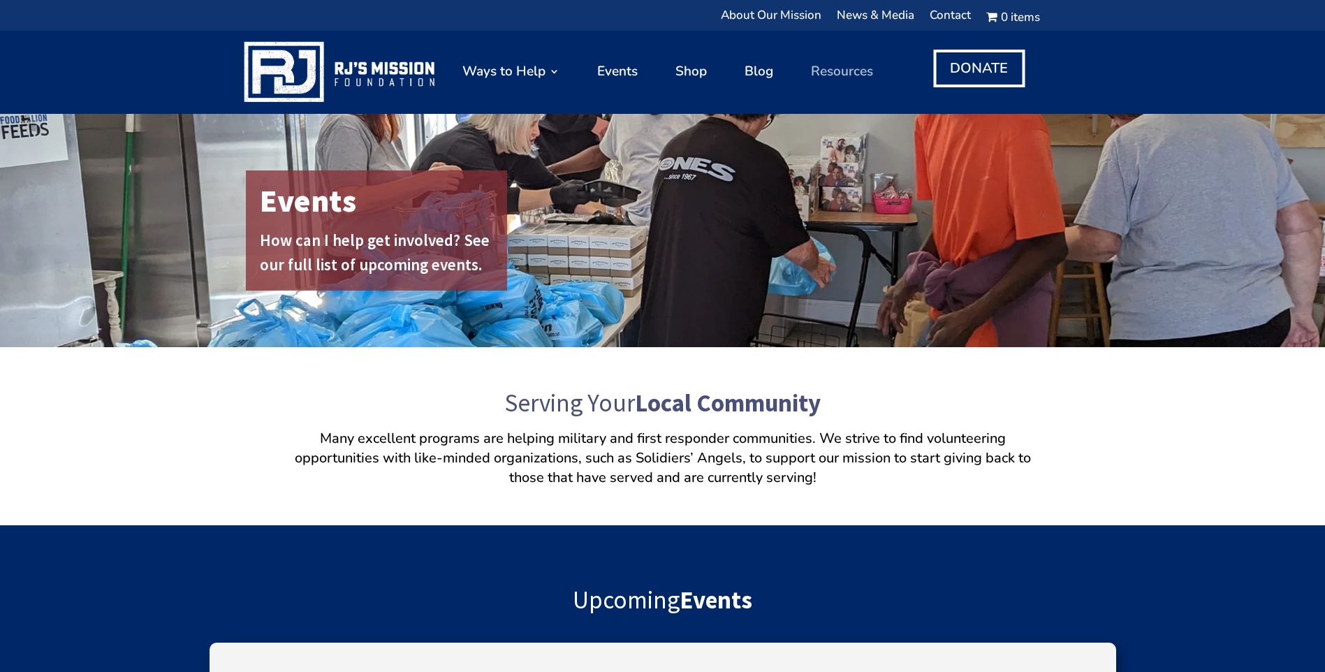
click at [844, 73] on link "Resources" at bounding box center [842, 71] width 62 height 69
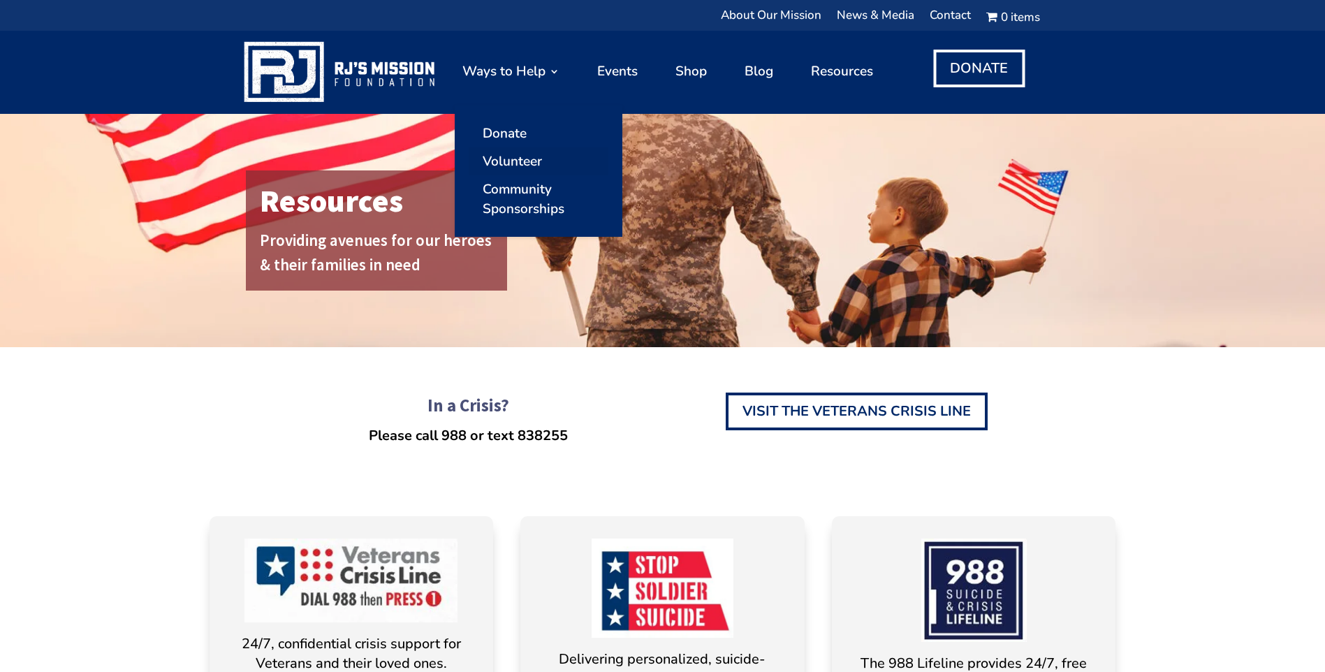
click at [528, 165] on link "Volunteer" at bounding box center [539, 161] width 140 height 28
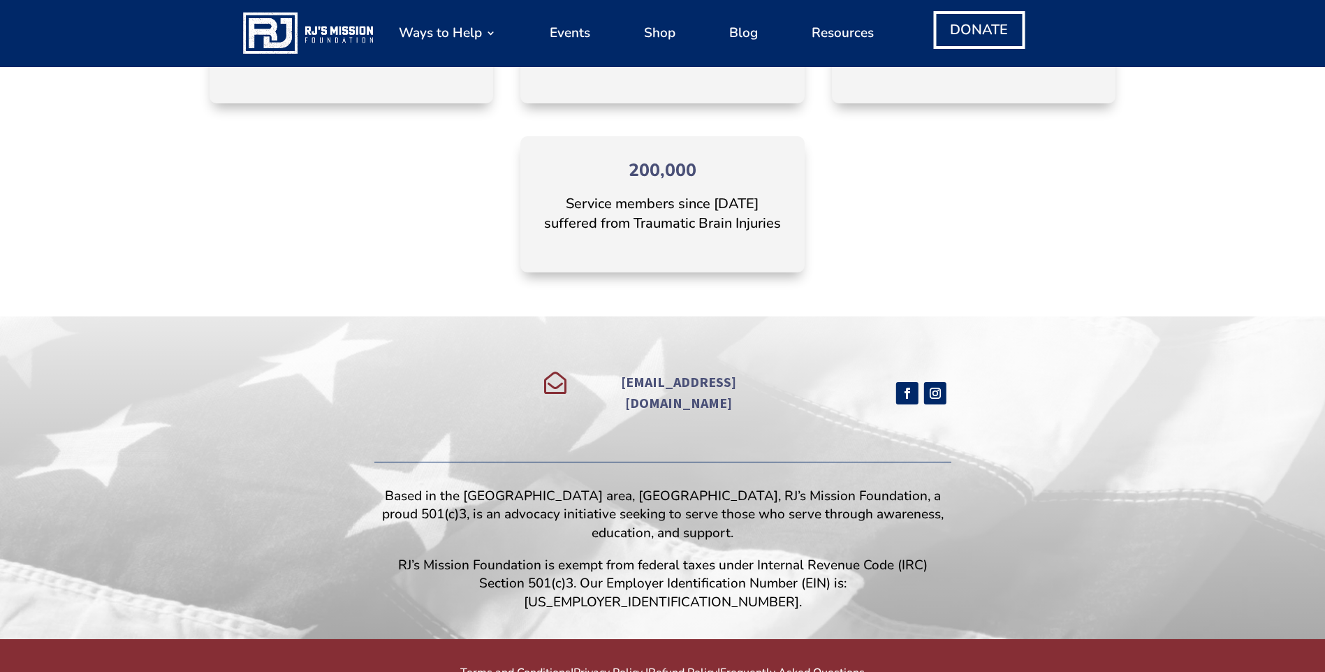
scroll to position [1820, 0]
